Goal: Task Accomplishment & Management: Use online tool/utility

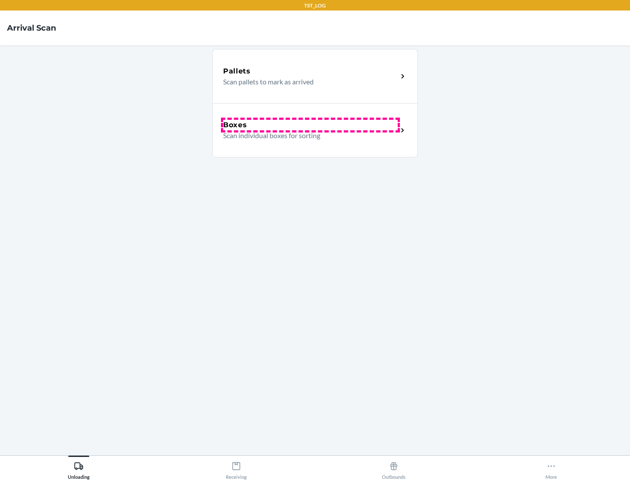
click at [310, 125] on div "Boxes" at bounding box center [310, 125] width 175 height 11
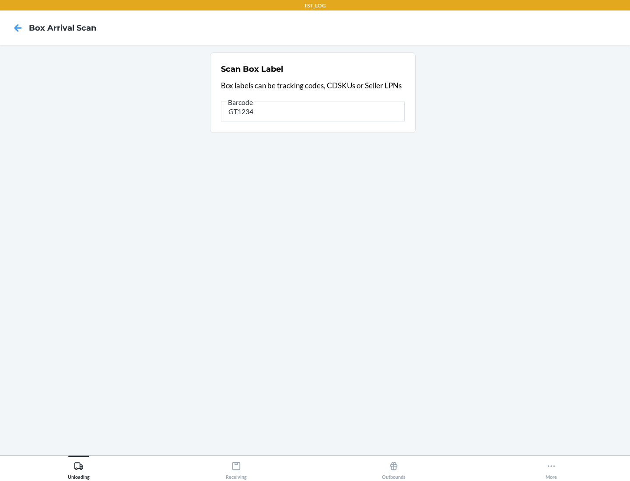
type input "GT1234"
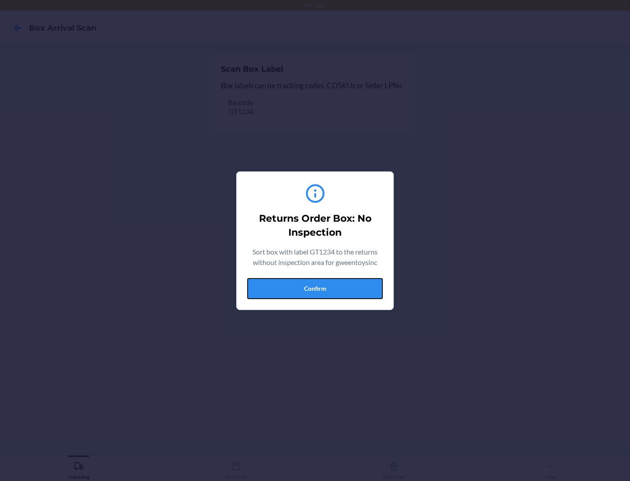
click at [315, 288] on button "Confirm" at bounding box center [315, 288] width 136 height 21
